Goal: Find contact information: Find contact information

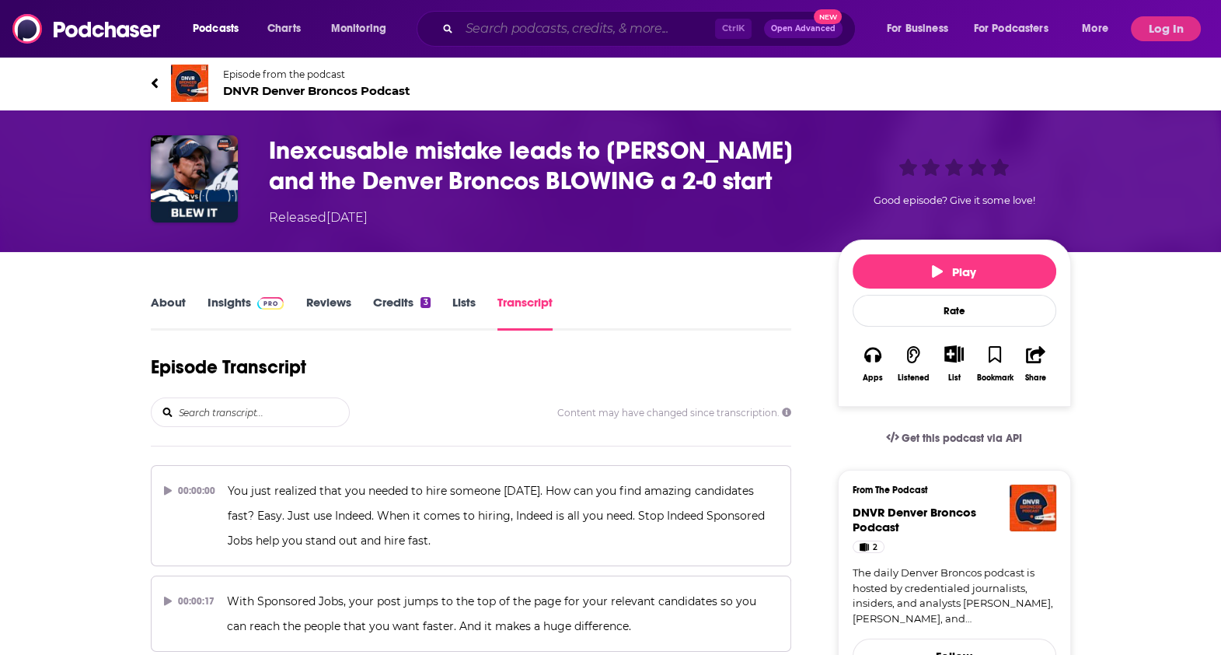
click at [567, 27] on input "Search podcasts, credits, & more..." at bounding box center [587, 28] width 256 height 25
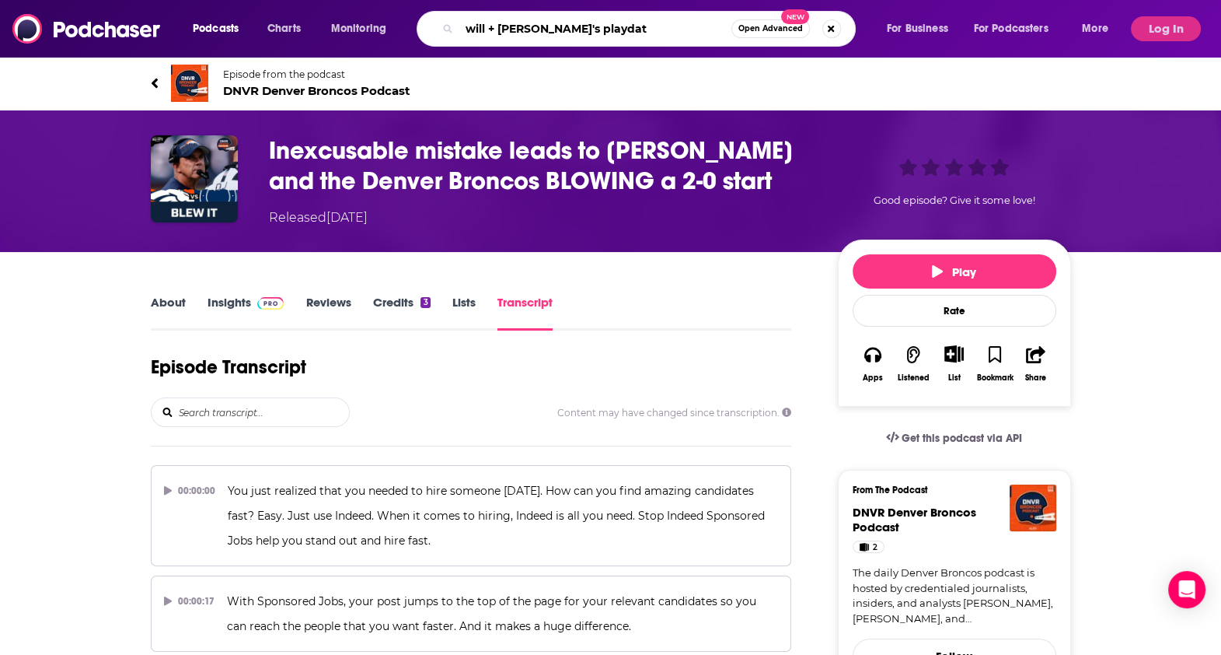
type input "will + rusty's playdate"
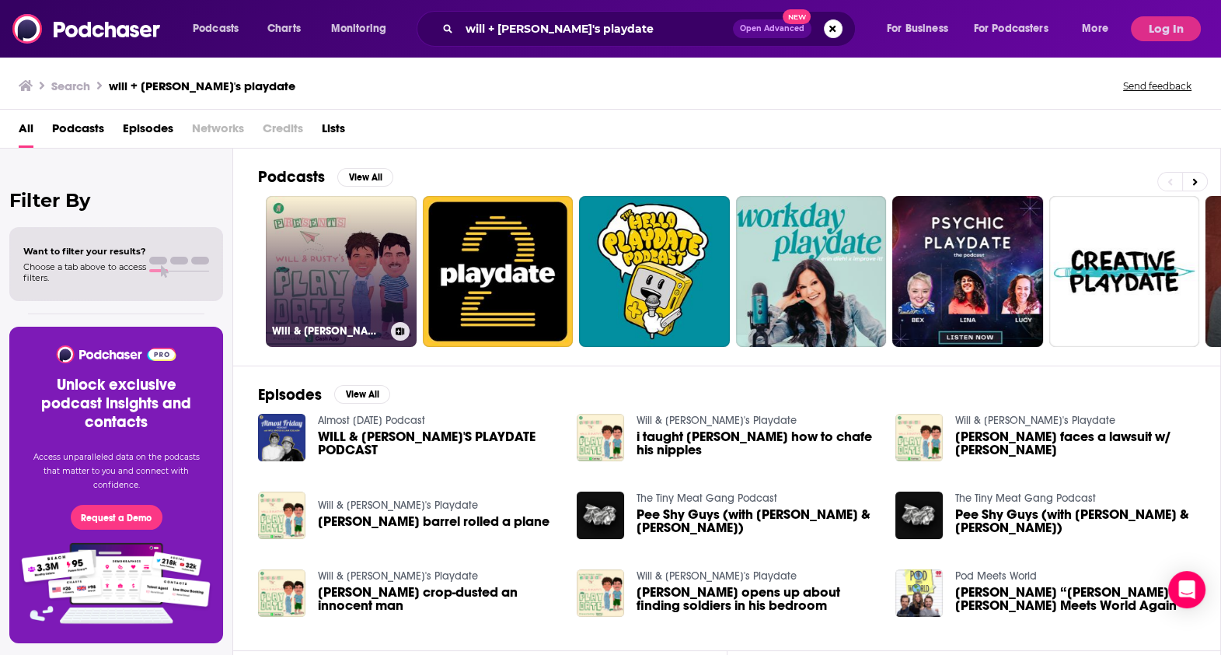
click at [358, 271] on link "Will & [PERSON_NAME]'s Playdate" at bounding box center [341, 271] width 151 height 151
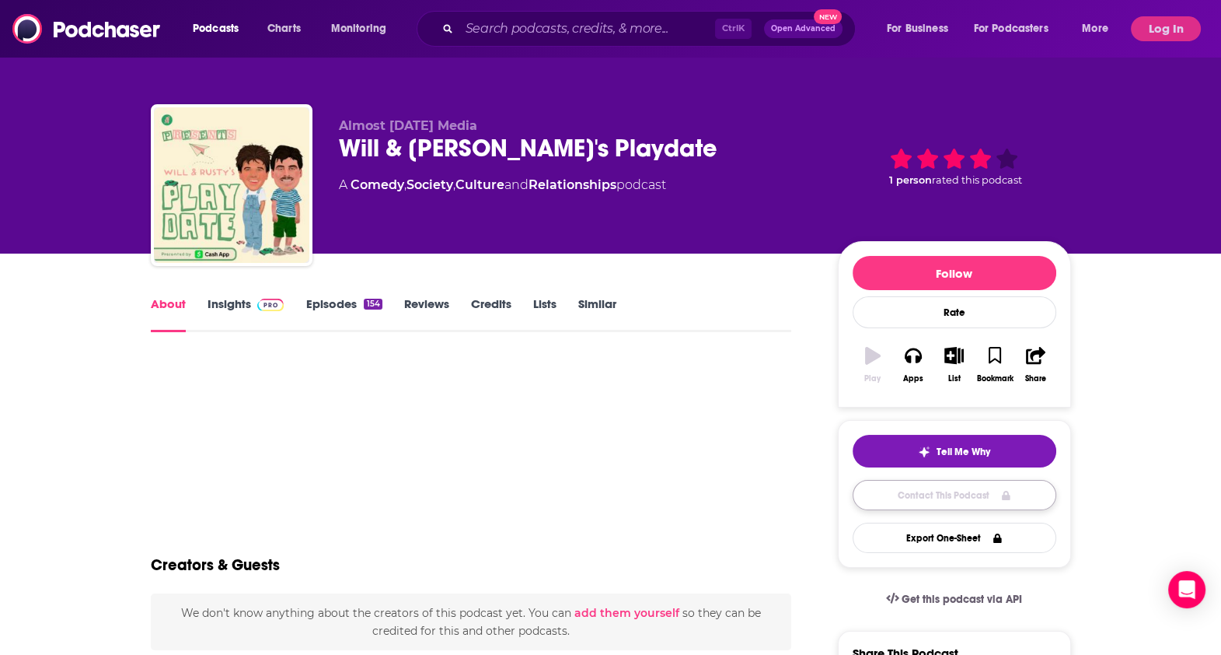
click at [925, 494] on link "Contact This Podcast" at bounding box center [955, 495] width 204 height 30
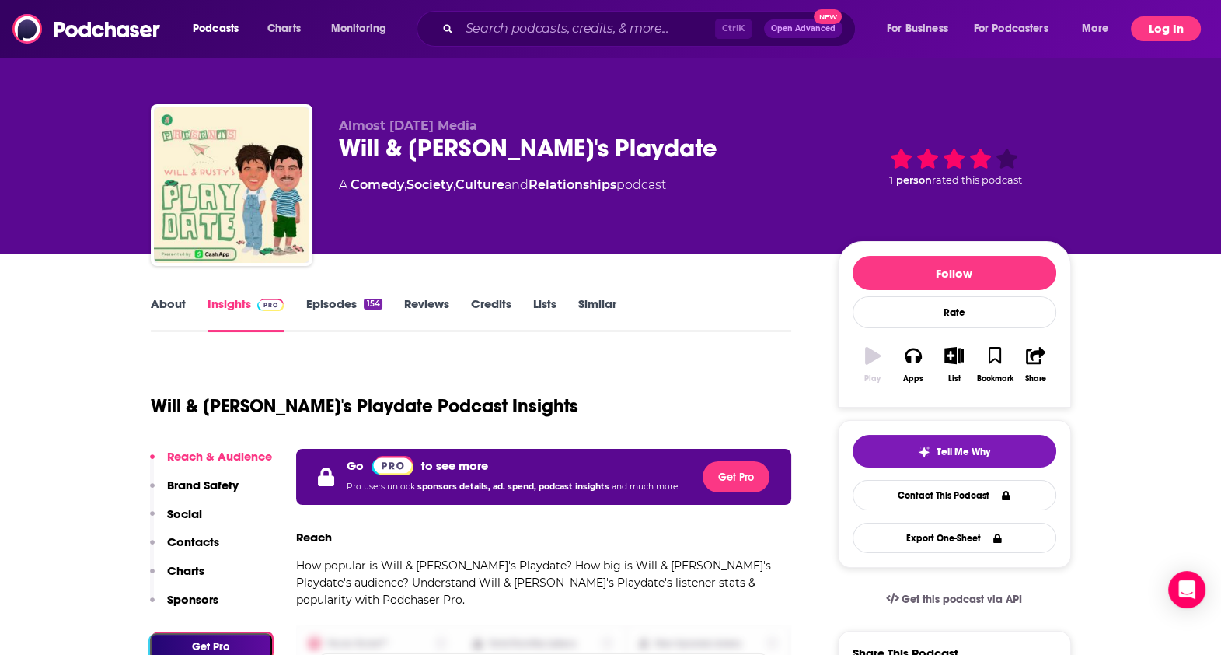
click at [1156, 26] on button "Log In" at bounding box center [1166, 28] width 70 height 25
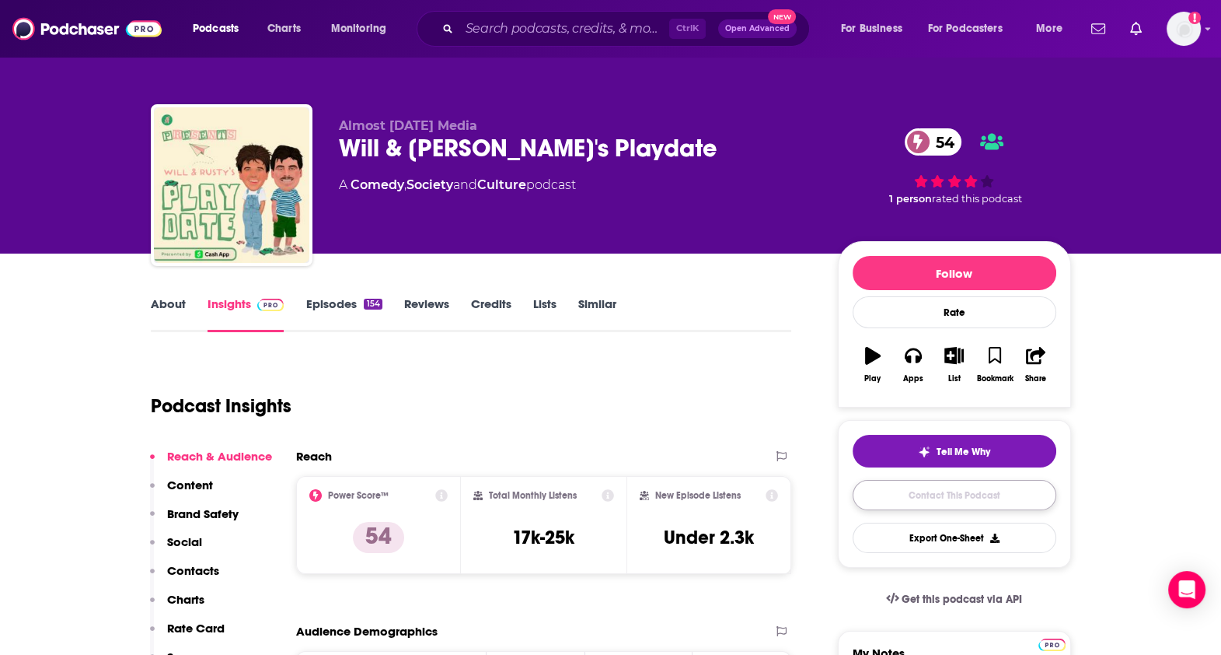
click at [936, 494] on link "Contact This Podcast" at bounding box center [955, 495] width 204 height 30
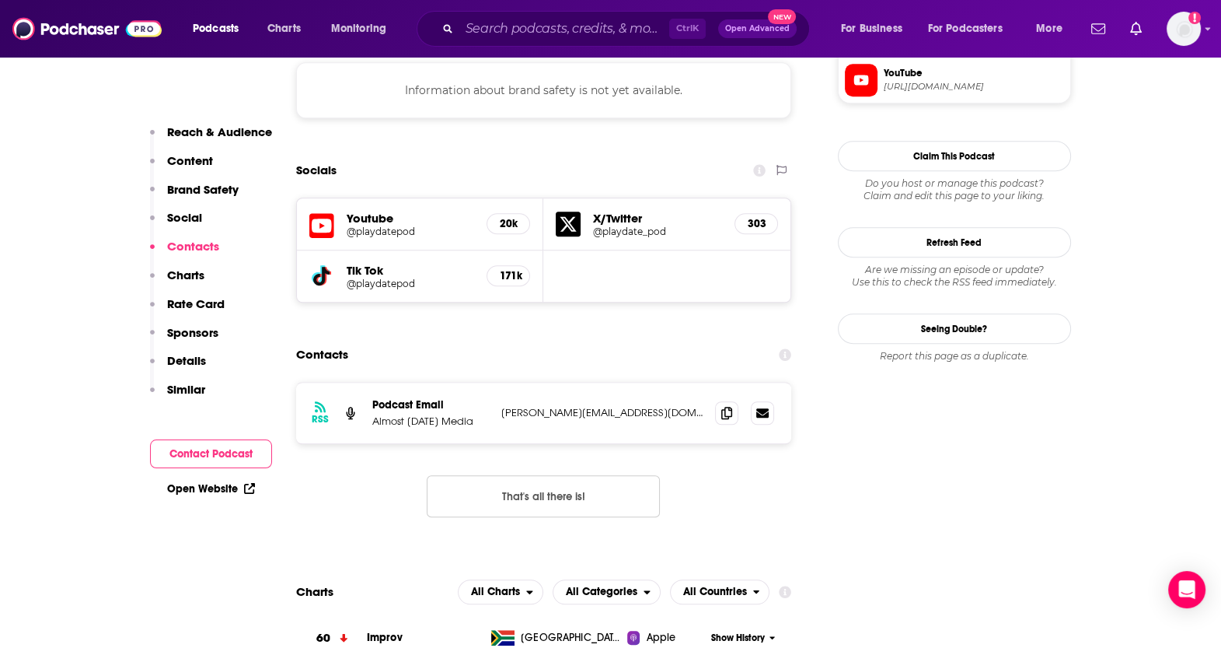
scroll to position [1444, 0]
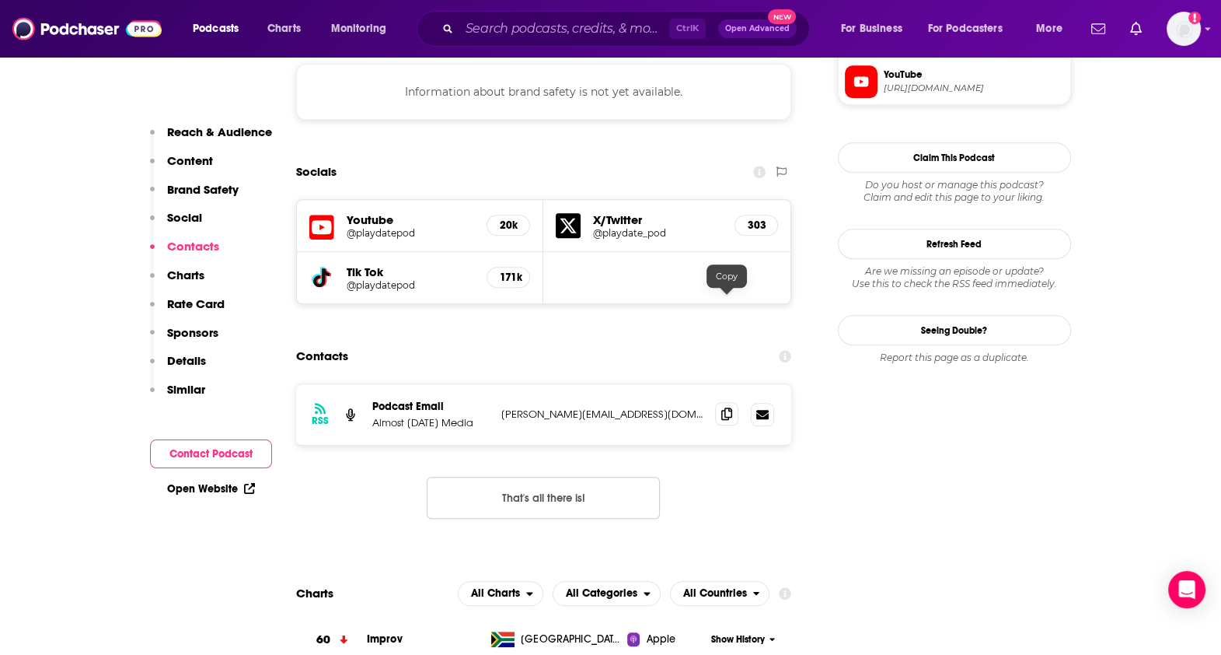
click at [726, 407] on icon at bounding box center [726, 413] width 11 height 12
click at [730, 407] on icon at bounding box center [726, 413] width 11 height 12
click at [726, 407] on icon at bounding box center [726, 413] width 11 height 12
click at [525, 31] on input "Search podcasts, credits, & more..." at bounding box center [564, 28] width 210 height 25
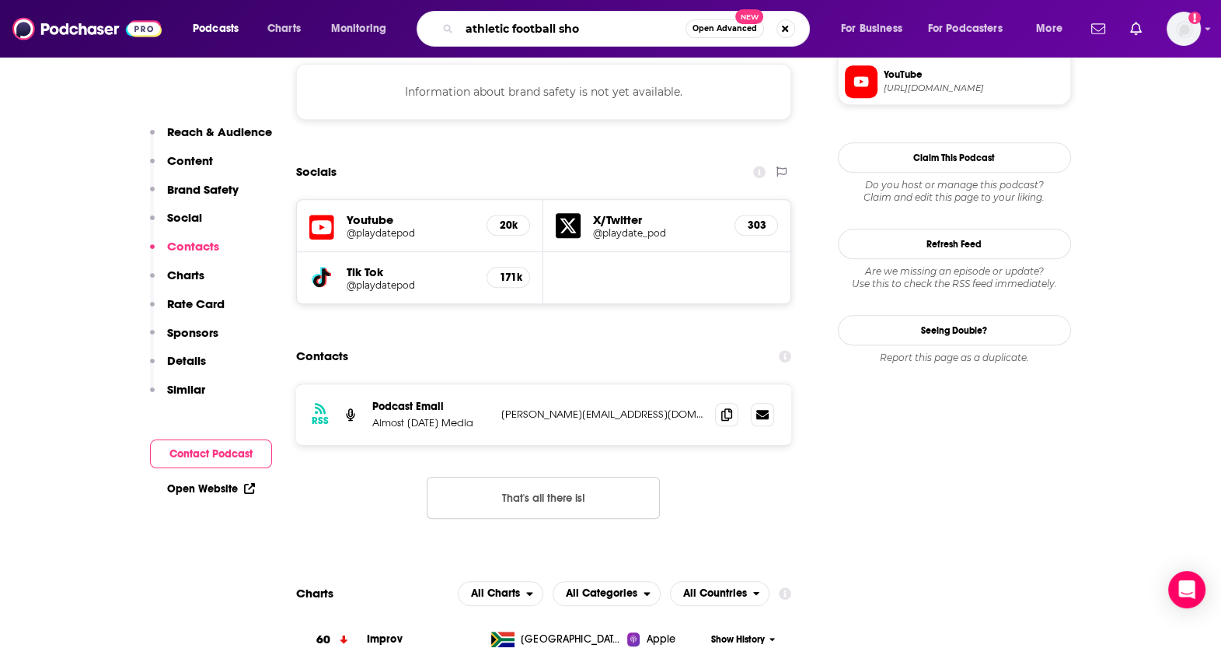
type input "athletic football show"
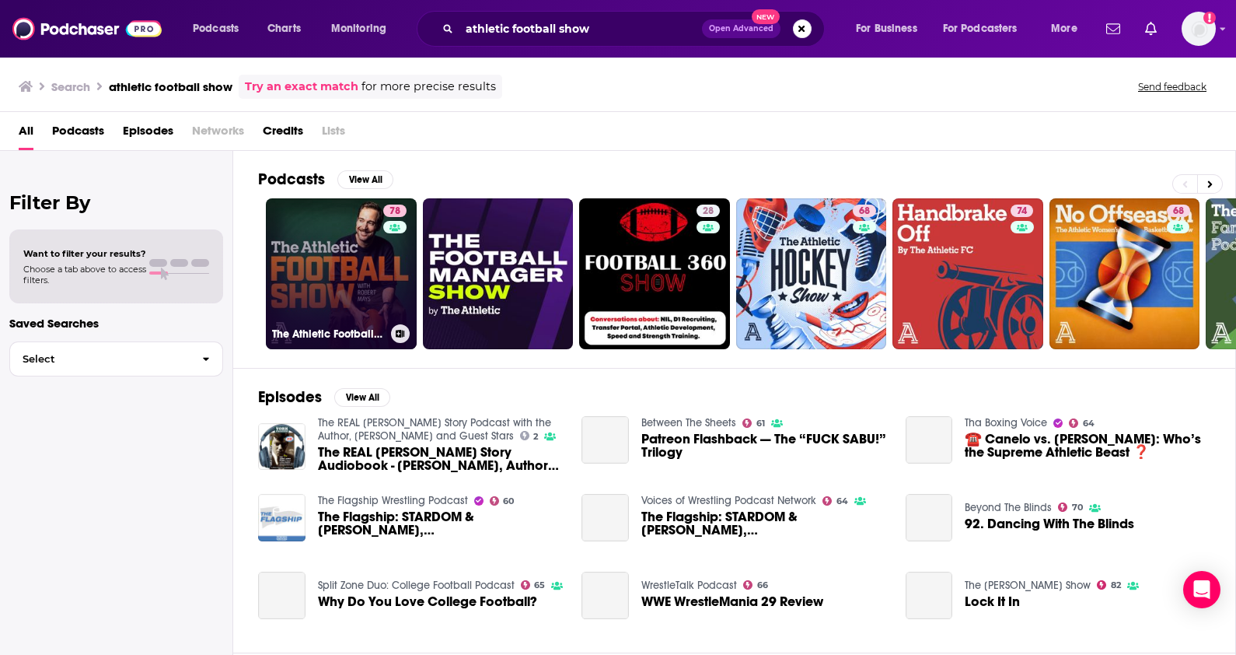
click at [323, 283] on link "78 The Athletic Football Show: A show about the NFL" at bounding box center [341, 273] width 151 height 151
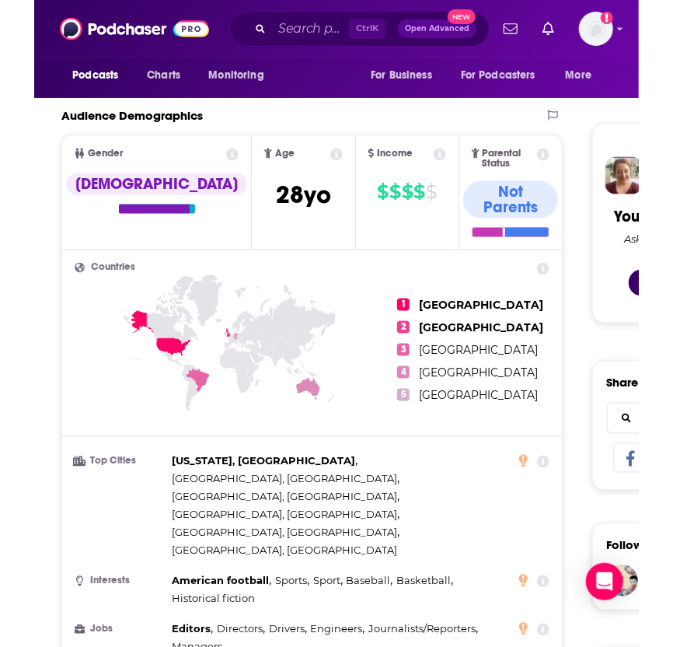
scroll to position [730, 0]
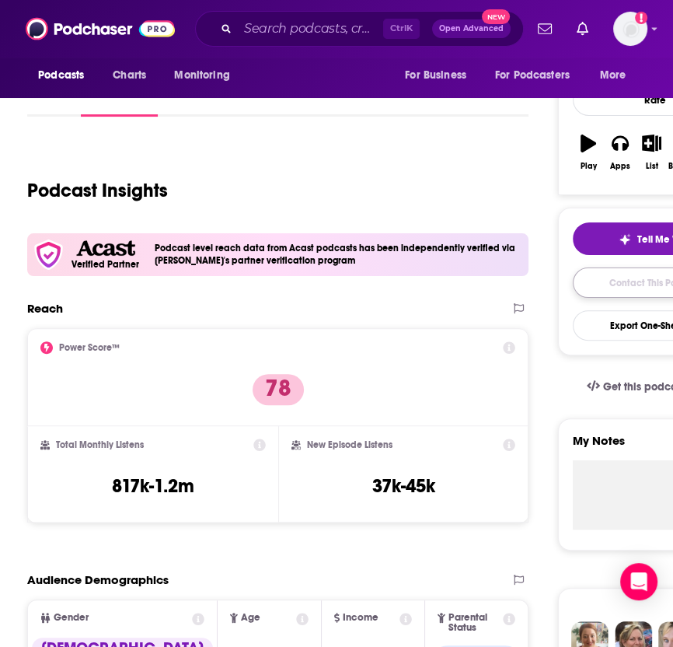
click at [626, 285] on link "Contact This Podcast" at bounding box center [655, 282] width 165 height 30
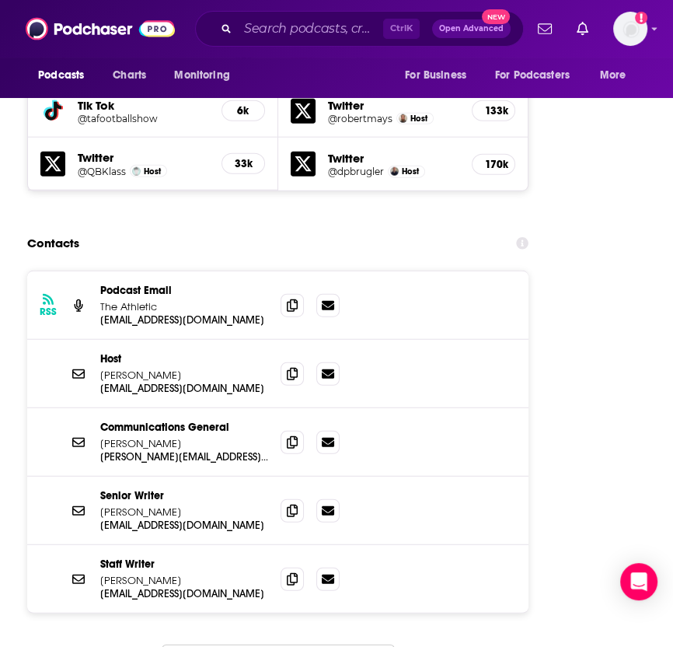
scroll to position [2546, 0]
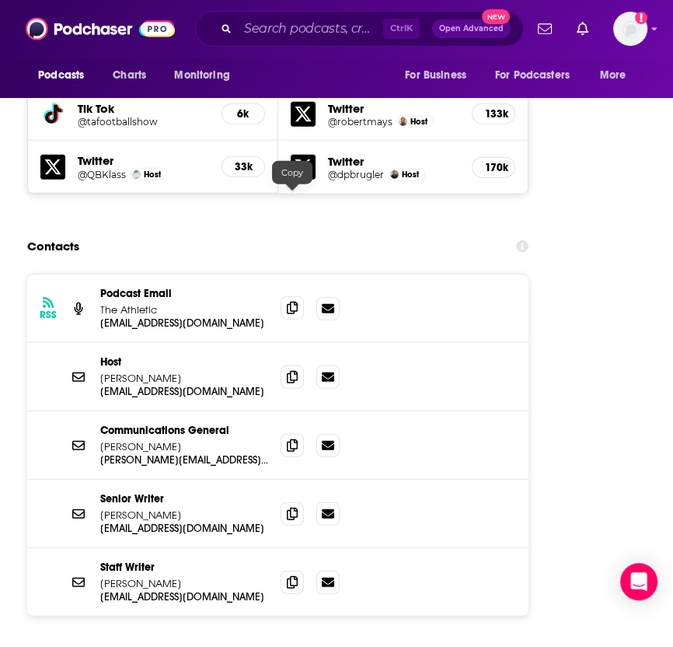
click at [293, 302] on icon at bounding box center [292, 308] width 11 height 12
click at [289, 302] on icon at bounding box center [292, 308] width 11 height 12
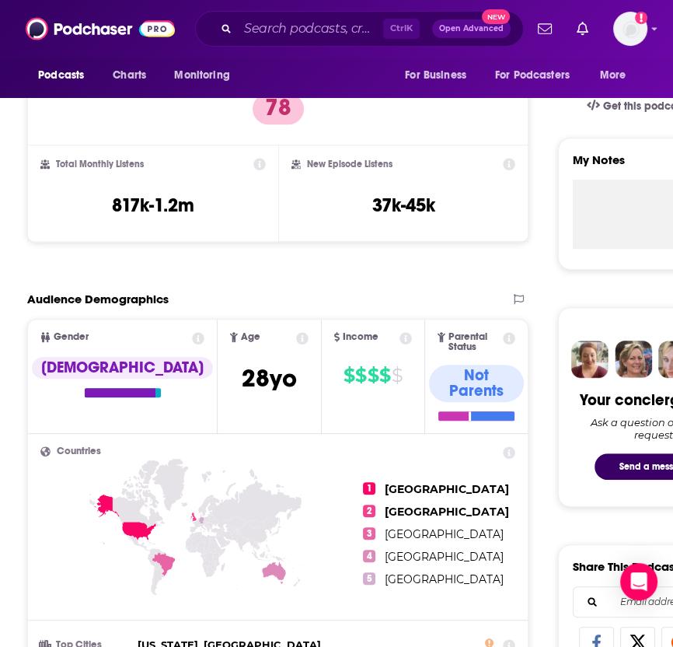
scroll to position [0, 0]
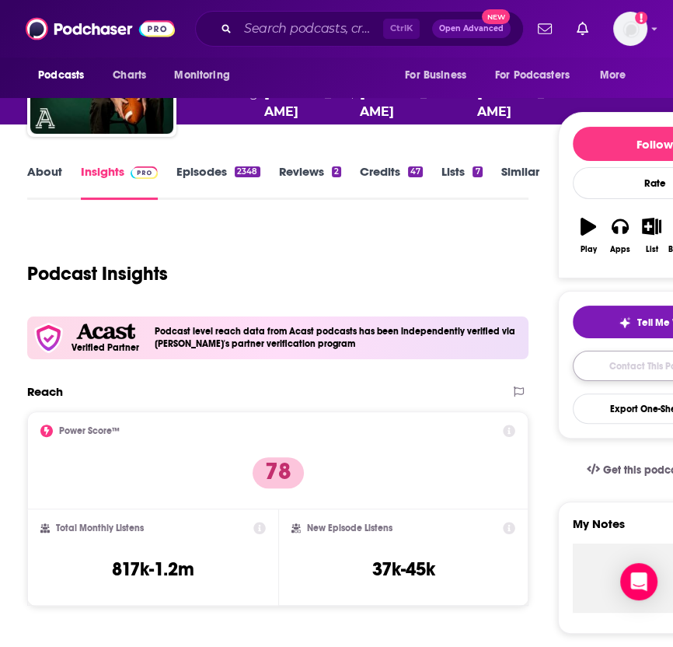
click at [658, 368] on link "Contact This Podcast" at bounding box center [655, 366] width 165 height 30
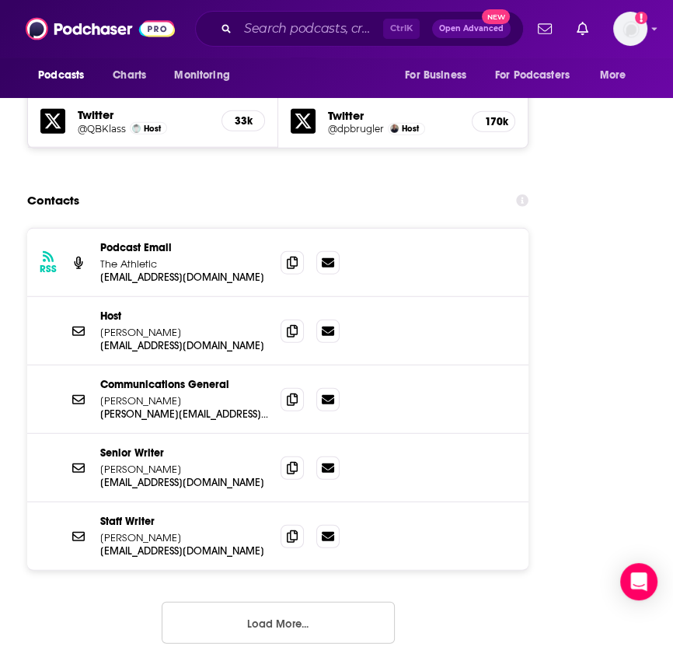
scroll to position [2588, 0]
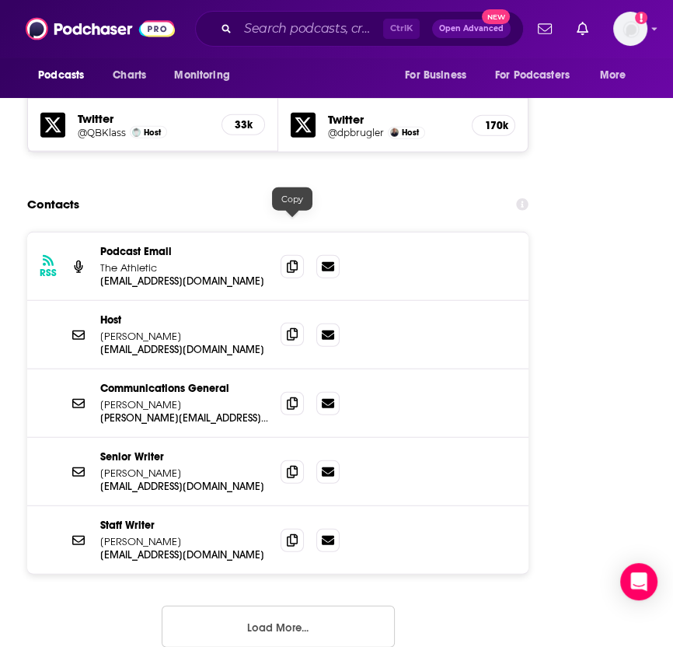
click at [288, 328] on icon at bounding box center [292, 334] width 11 height 12
click at [295, 533] on icon at bounding box center [292, 539] width 11 height 12
click at [268, 36] on input "Search podcasts, credits, & more..." at bounding box center [310, 28] width 145 height 25
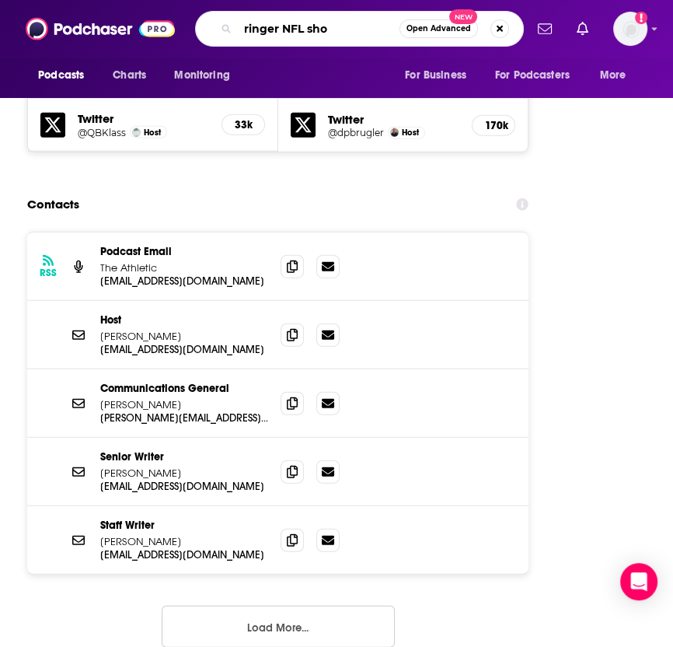
type input "ringer NFL show"
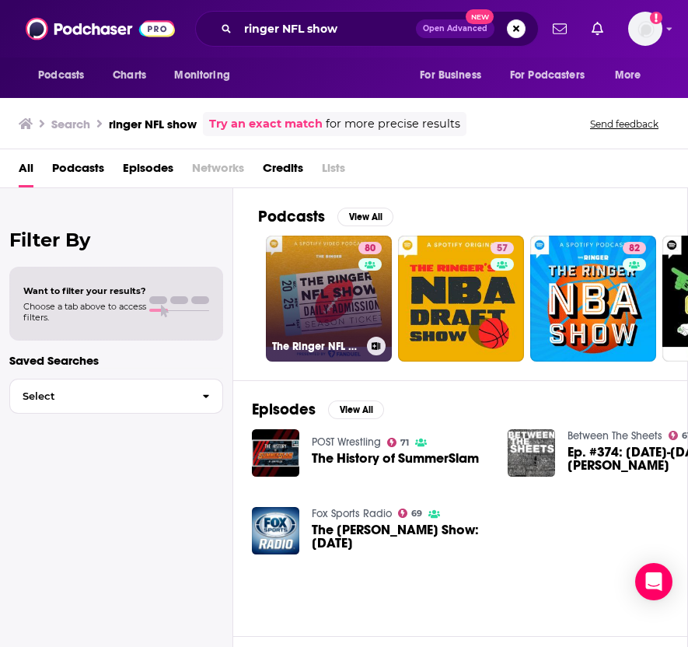
click at [320, 298] on link "80 The Ringer NFL Show" at bounding box center [329, 299] width 126 height 126
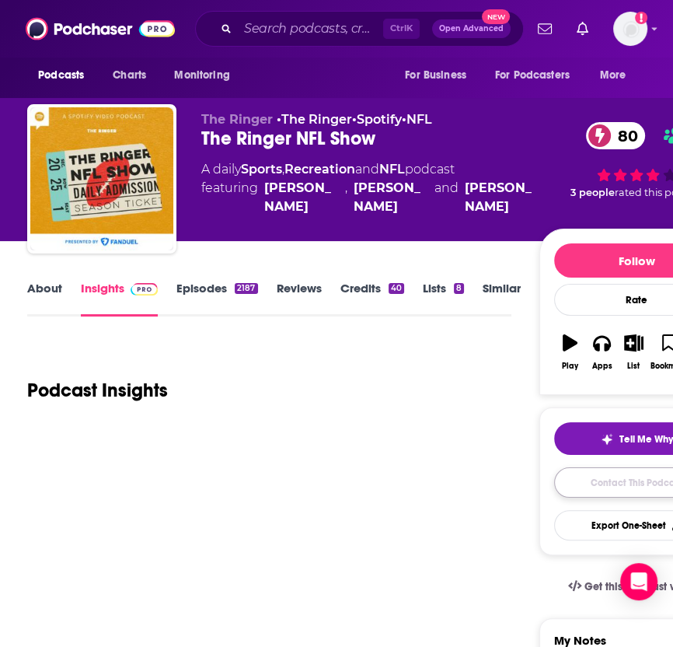
click at [567, 478] on link "Contact This Podcast" at bounding box center [636, 482] width 165 height 30
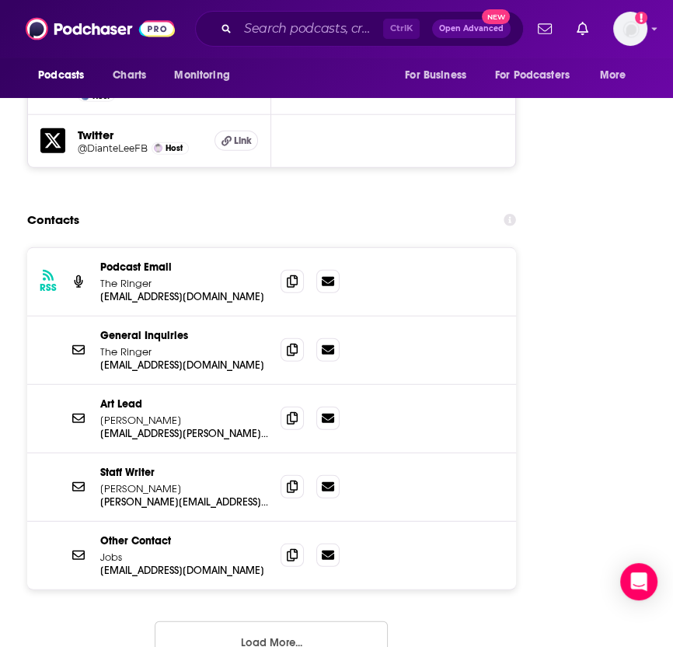
scroll to position [2720, 0]
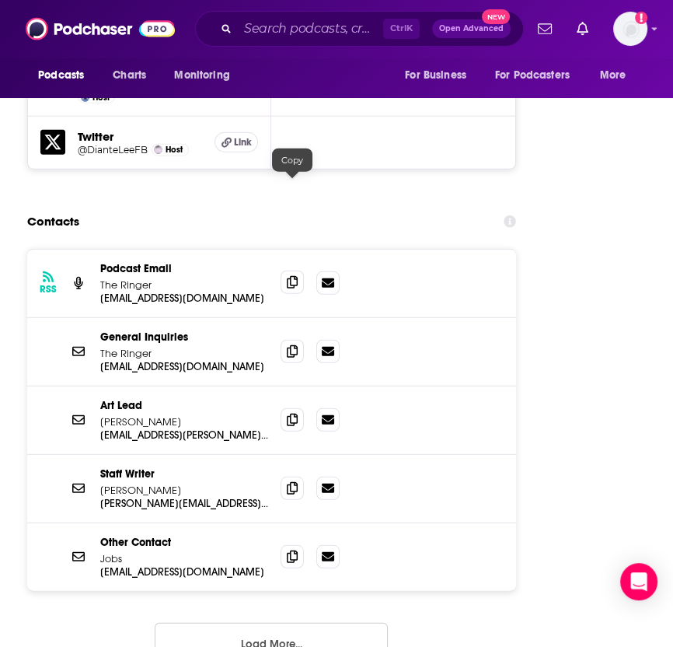
click at [292, 276] on icon at bounding box center [292, 282] width 11 height 12
click at [295, 339] on span at bounding box center [292, 350] width 23 height 23
click at [295, 481] on icon at bounding box center [292, 487] width 11 height 12
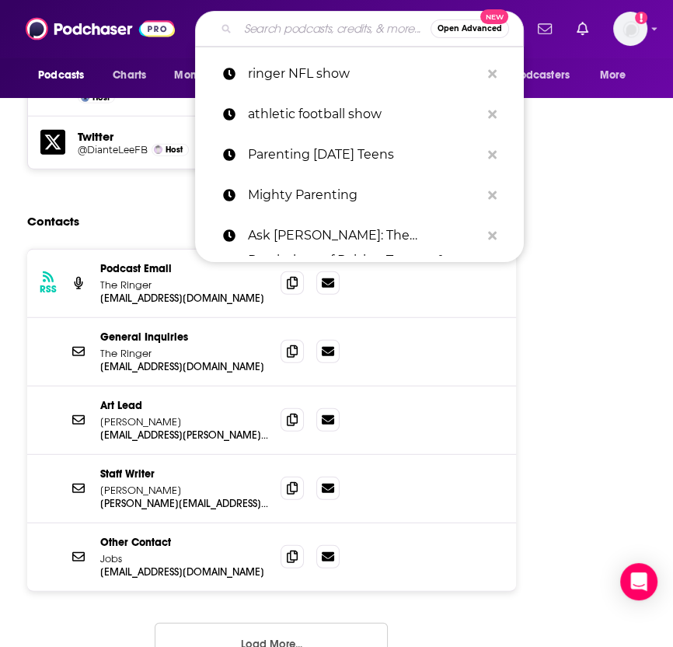
click at [297, 30] on input "Search podcasts, credits, & more..." at bounding box center [334, 28] width 193 height 25
paste input "Check the Mic with [PERSON_NAME] + [PERSON_NAME]"
type input "Check the Mic with [PERSON_NAME] + [PERSON_NAME]"
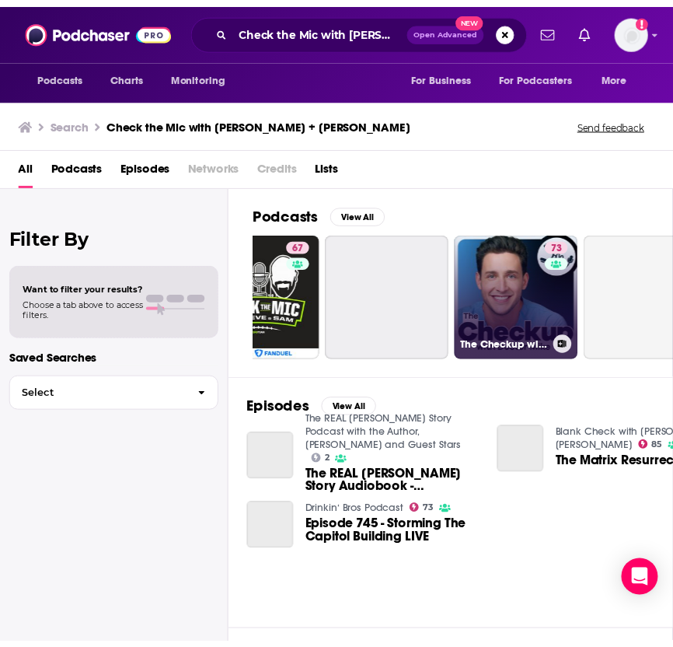
scroll to position [0, 75]
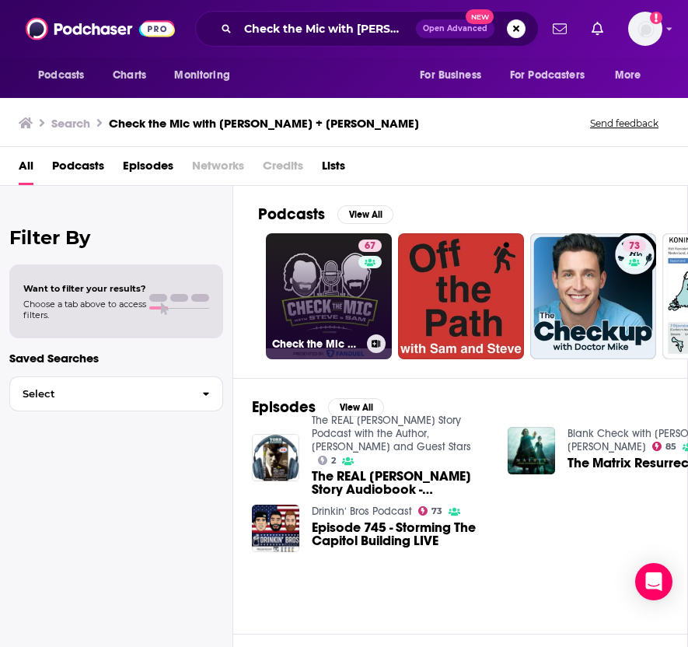
click at [322, 287] on link "67 Check the Mic with [PERSON_NAME] & [PERSON_NAME]" at bounding box center [329, 296] width 126 height 126
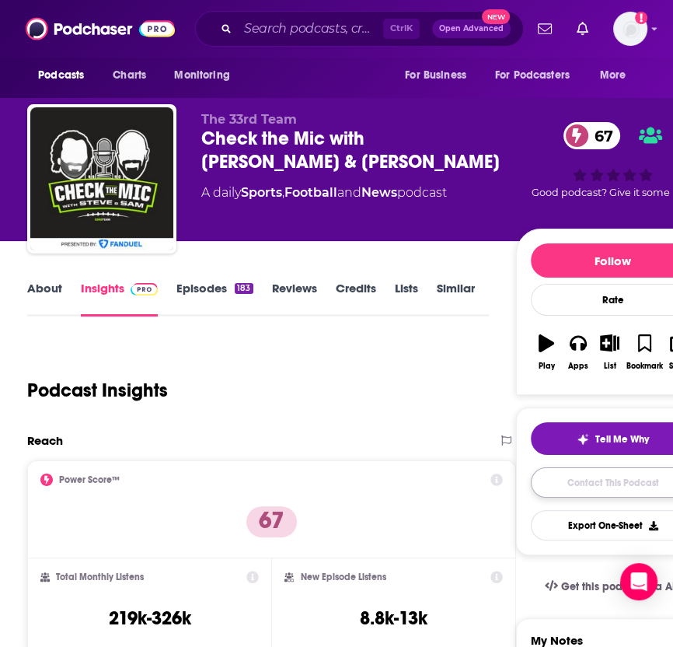
click at [548, 487] on link "Contact This Podcast" at bounding box center [613, 482] width 165 height 30
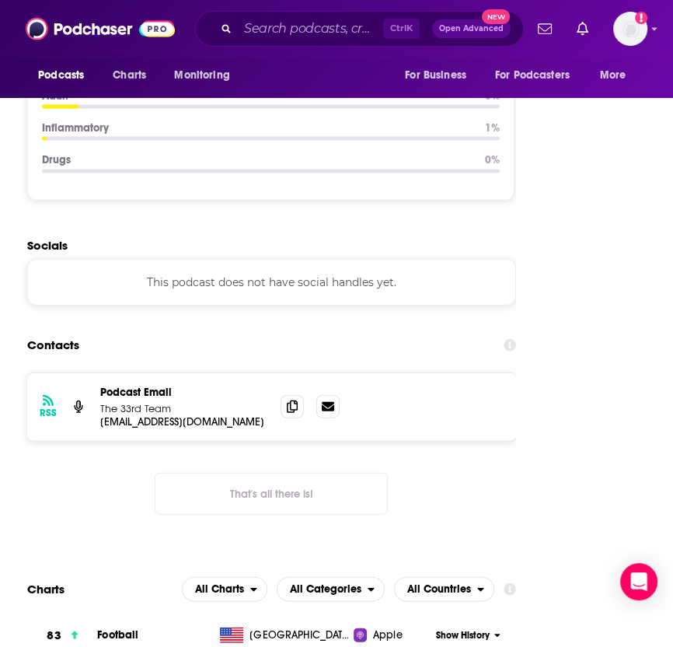
scroll to position [2221, 0]
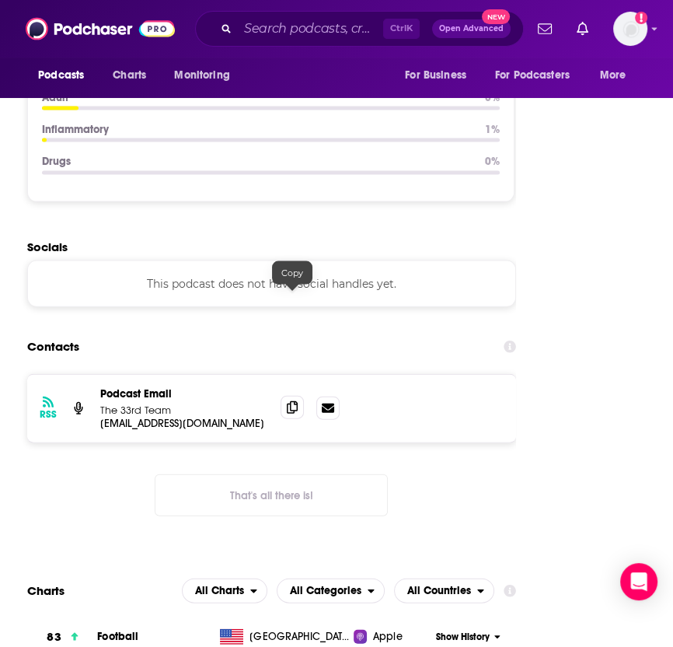
click at [293, 401] on icon at bounding box center [292, 407] width 11 height 12
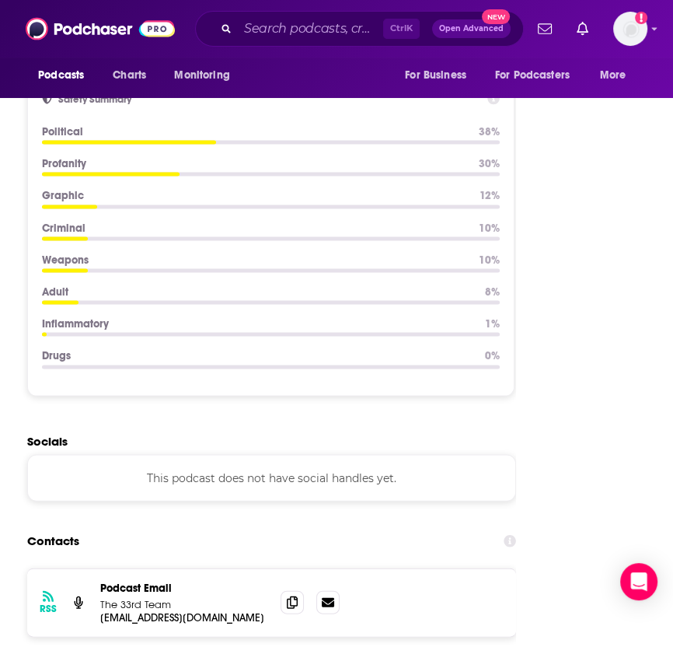
scroll to position [2002, 0]
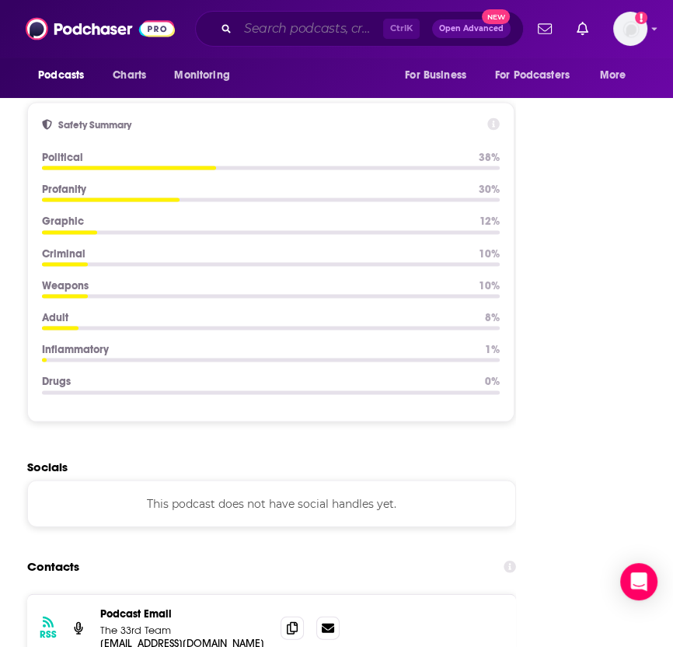
click at [291, 33] on input "Search podcasts, credits, & more..." at bounding box center [310, 28] width 145 height 25
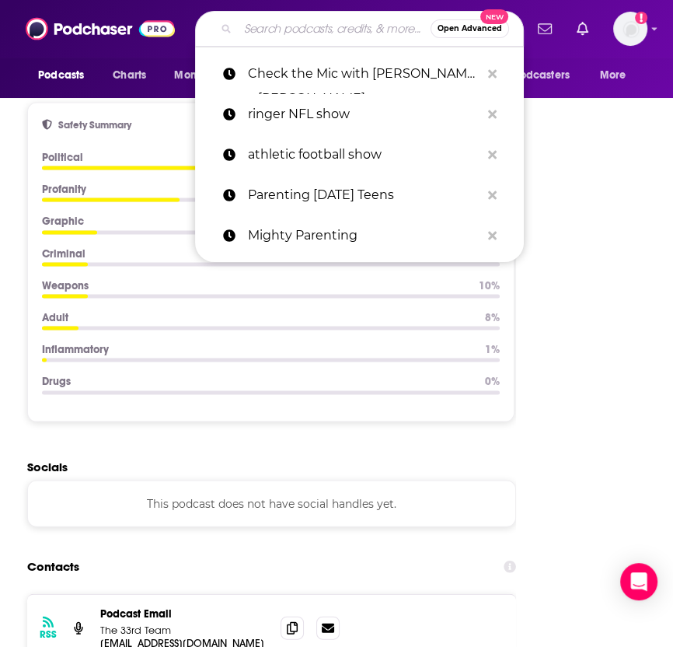
paste input "Football 301 with [PERSON_NAME]"
type input "Football 301 with [PERSON_NAME]"
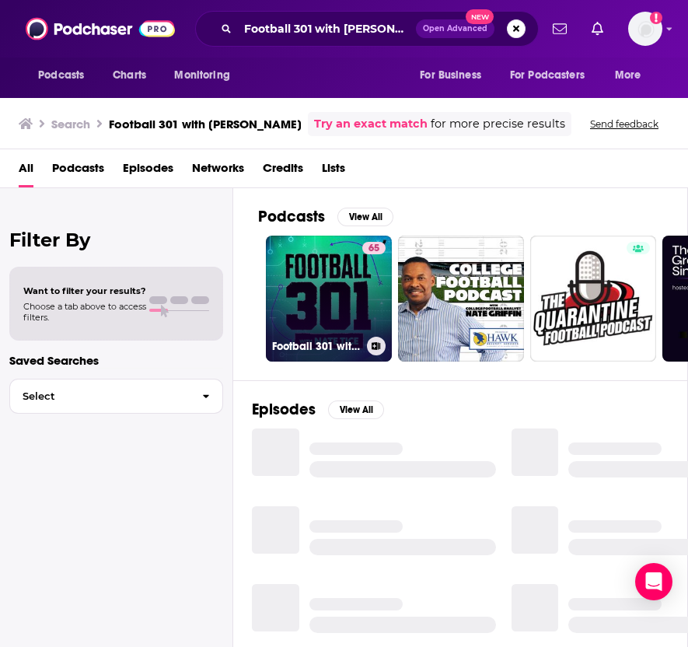
click at [335, 287] on link "65 Football 301 with [PERSON_NAME]" at bounding box center [329, 299] width 126 height 126
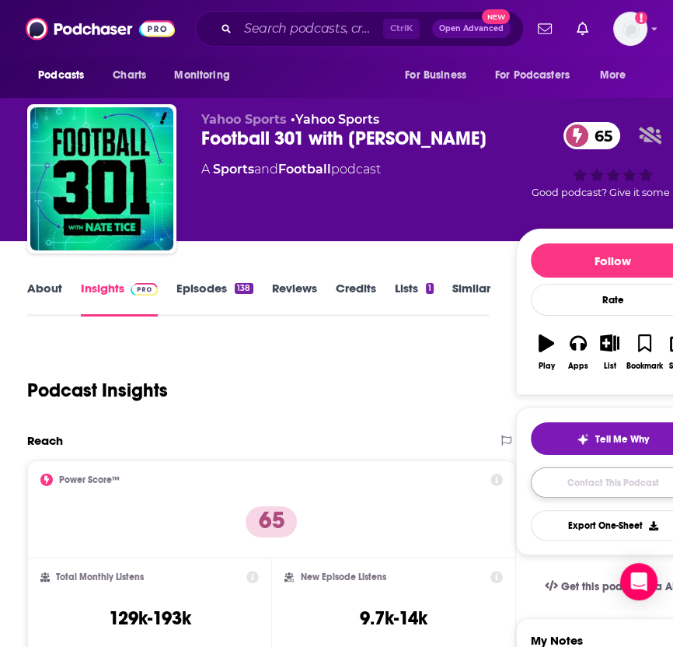
click at [634, 476] on link "Contact This Podcast" at bounding box center [613, 482] width 165 height 30
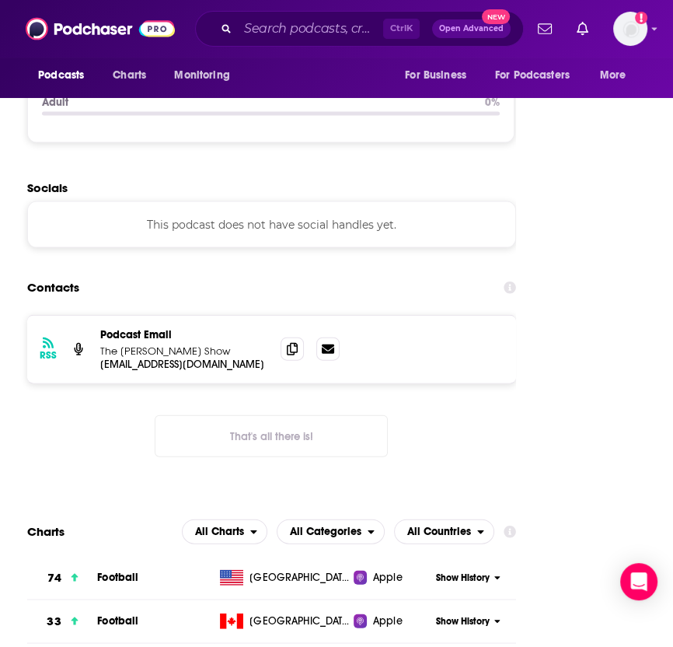
scroll to position [2260, 0]
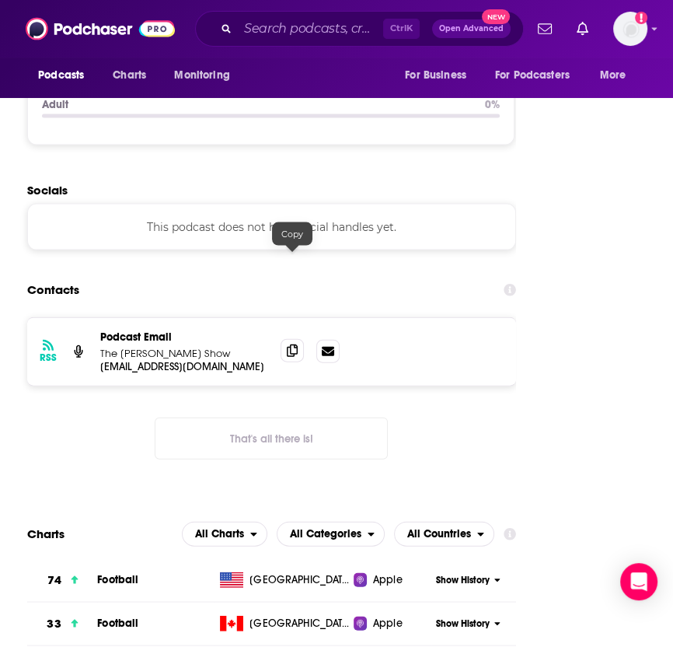
click at [296, 344] on icon at bounding box center [292, 350] width 11 height 12
click at [303, 30] on input "Search podcasts, credits, & more..." at bounding box center [310, 28] width 145 height 25
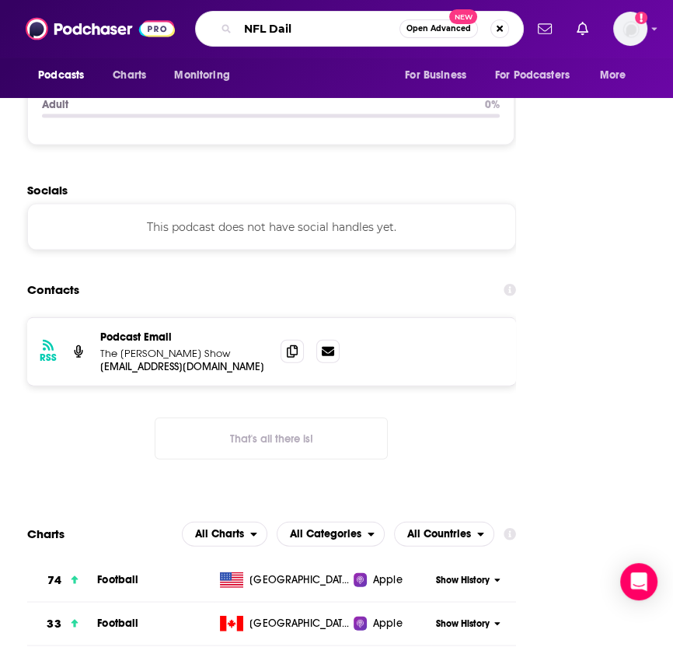
type input "NFL Daily"
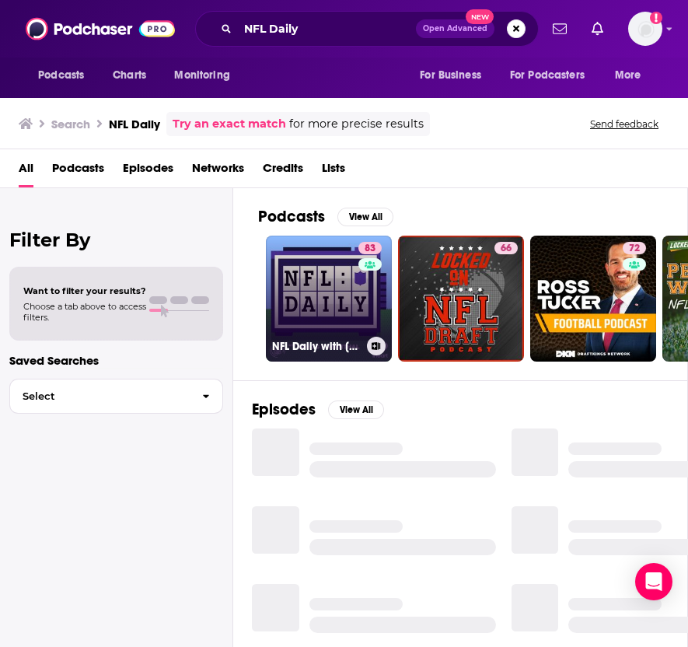
click at [302, 268] on link "83 NFL Daily with [PERSON_NAME]" at bounding box center [329, 299] width 126 height 126
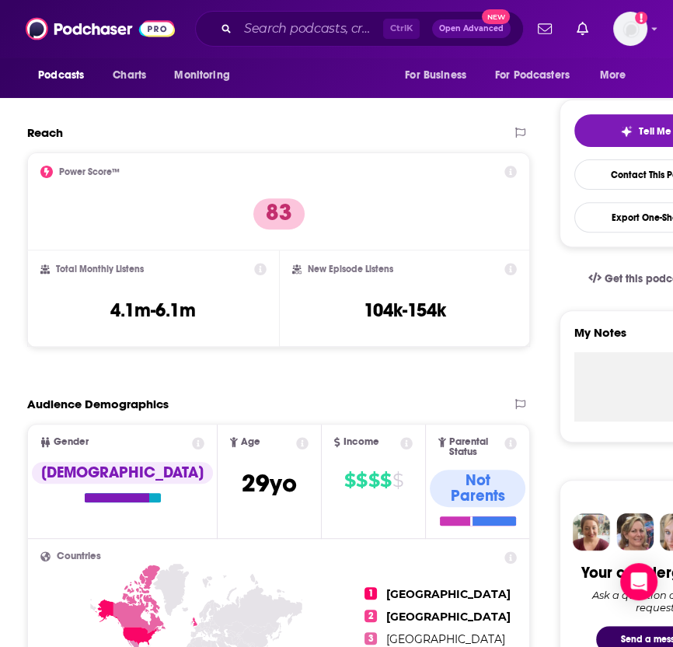
scroll to position [300, 0]
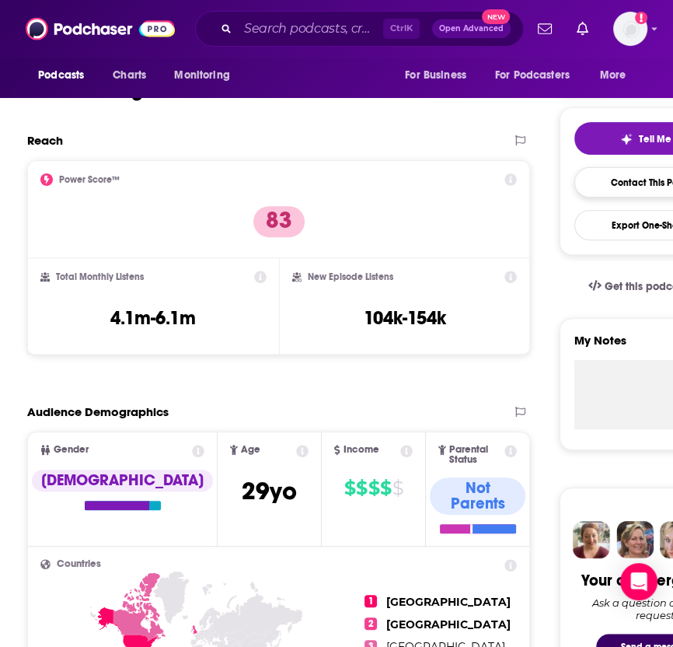
click at [616, 172] on link "Contact This Podcast" at bounding box center [656, 182] width 165 height 30
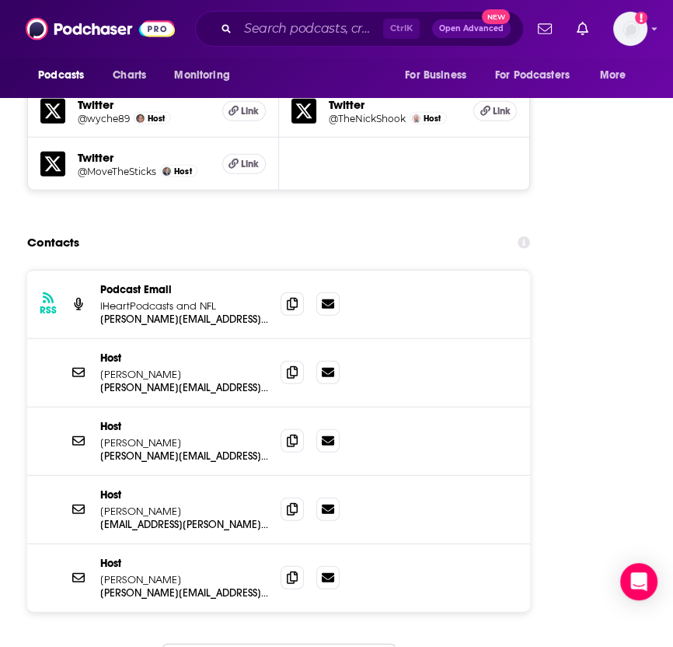
scroll to position [2742, 0]
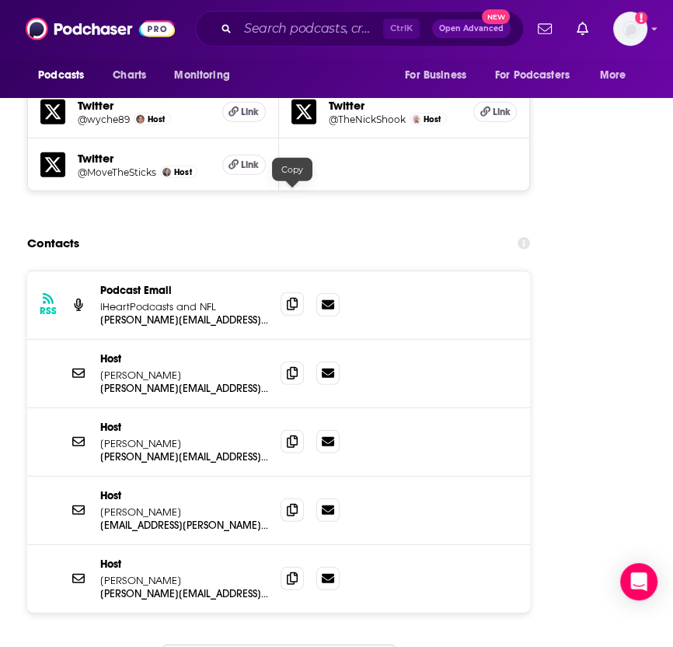
click at [289, 292] on span at bounding box center [292, 303] width 23 height 23
click at [295, 366] on icon at bounding box center [292, 372] width 11 height 12
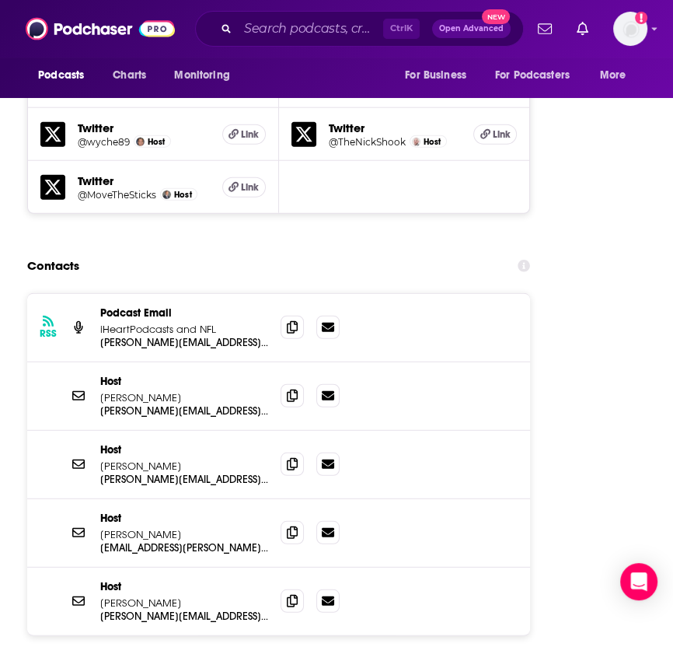
scroll to position [2717, 0]
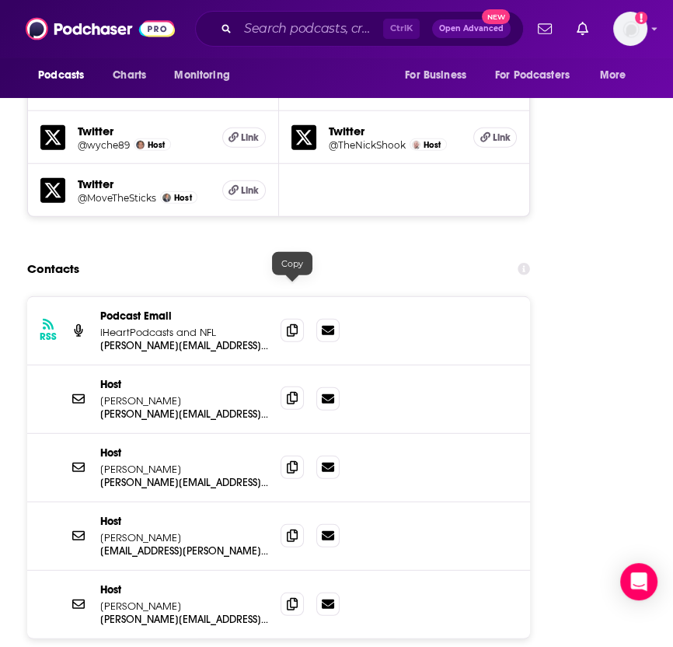
click at [288, 386] on span at bounding box center [292, 397] width 23 height 23
click at [287, 460] on icon at bounding box center [292, 466] width 11 height 12
click at [294, 31] on input "Search podcasts, credits, & more..." at bounding box center [310, 28] width 145 height 25
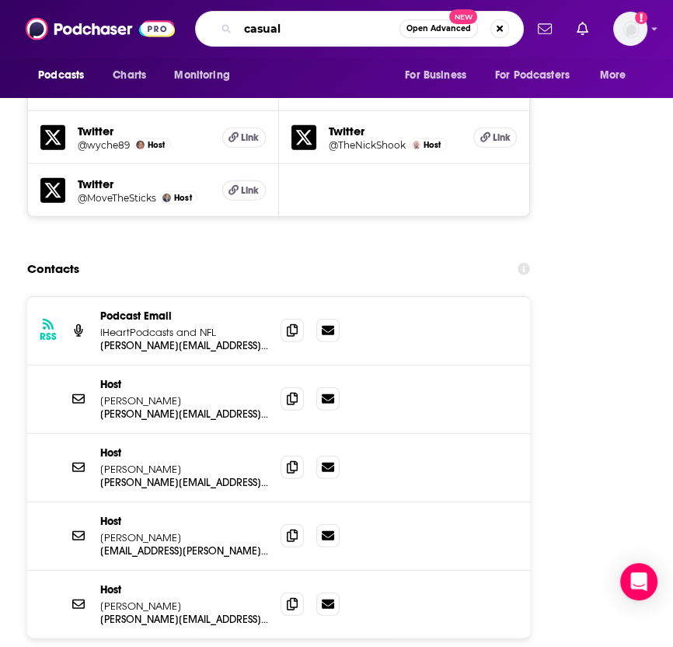
type input "casuals"
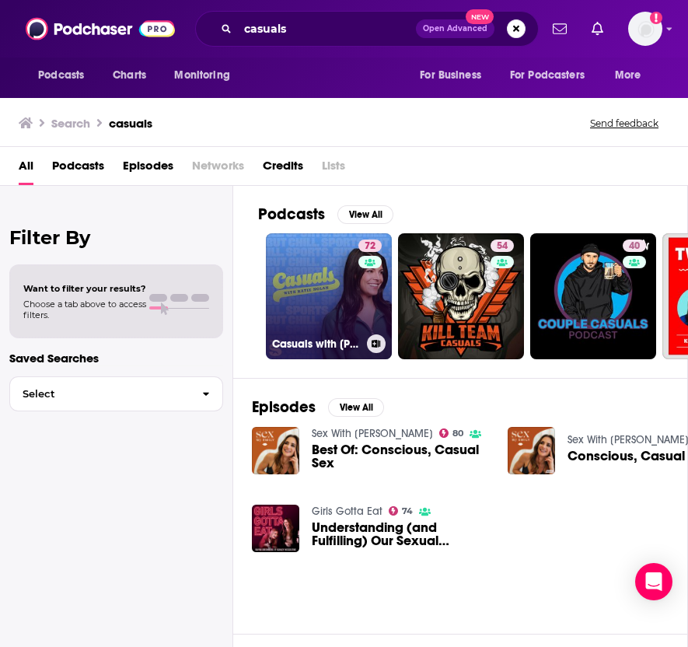
click at [286, 258] on link "72 Casuals with [PERSON_NAME]" at bounding box center [329, 296] width 126 height 126
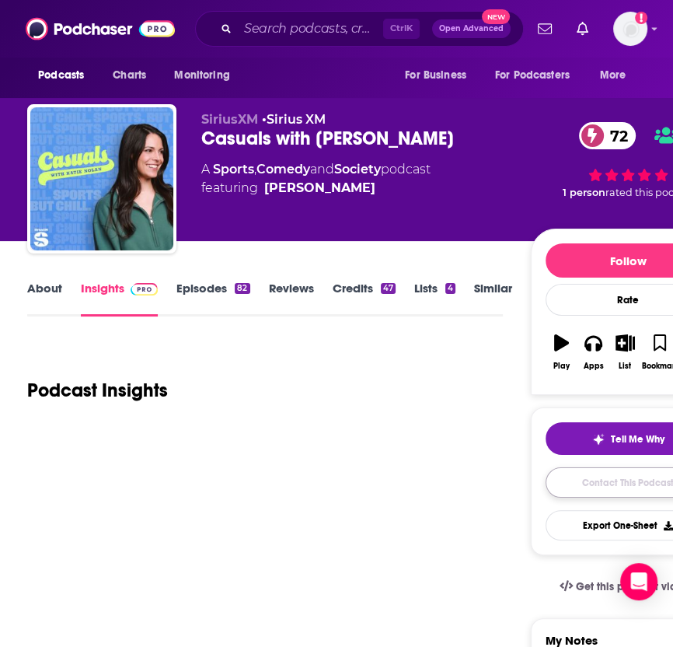
click at [622, 489] on link "Contact This Podcast" at bounding box center [628, 482] width 165 height 30
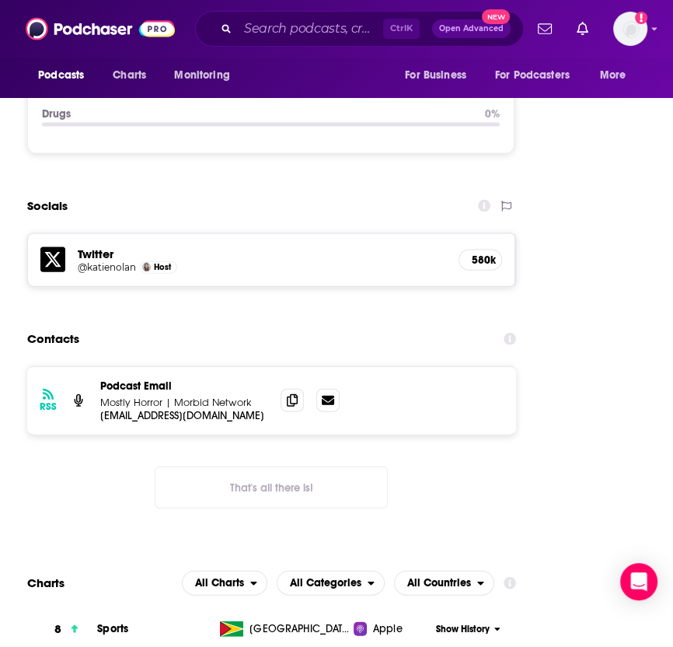
scroll to position [2250, 0]
